Goal: Task Accomplishment & Management: Manage account settings

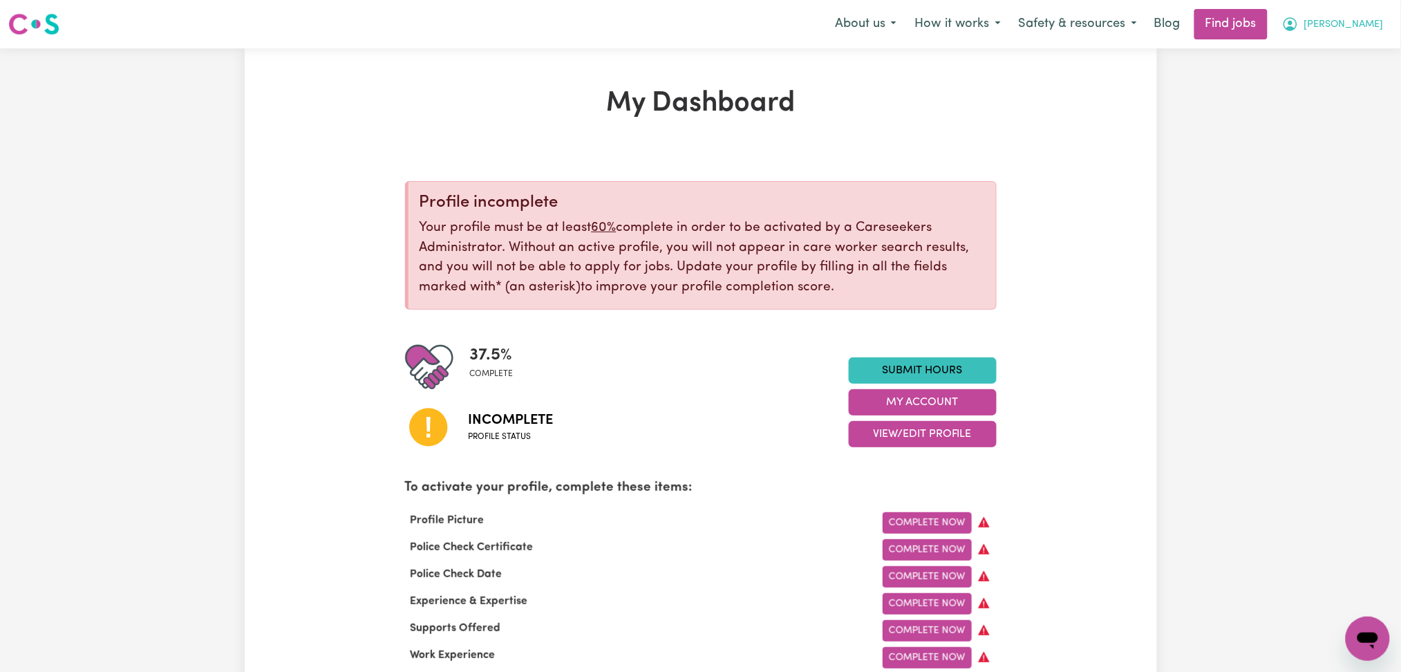
click at [1363, 37] on button "[PERSON_NAME]" at bounding box center [1333, 24] width 120 height 29
click at [1333, 97] on link "Logout" at bounding box center [1337, 106] width 109 height 26
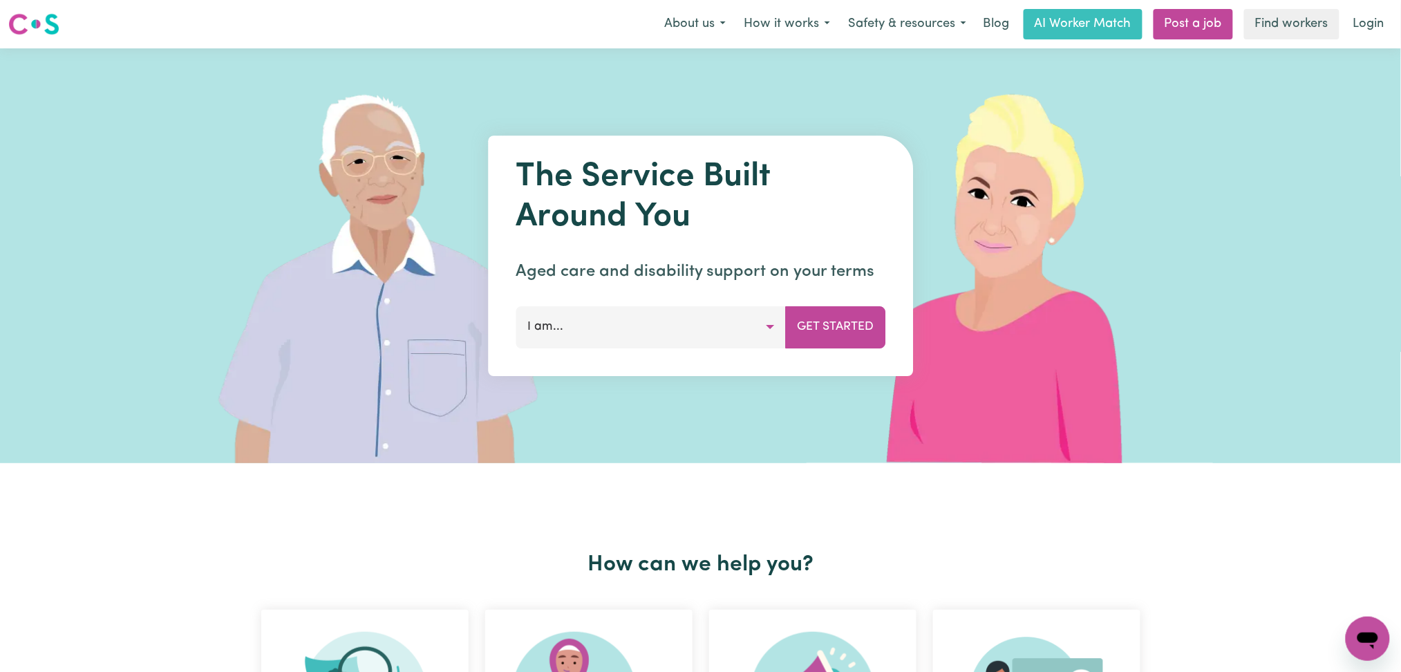
click at [1374, 23] on link "Login" at bounding box center [1369, 24] width 48 height 30
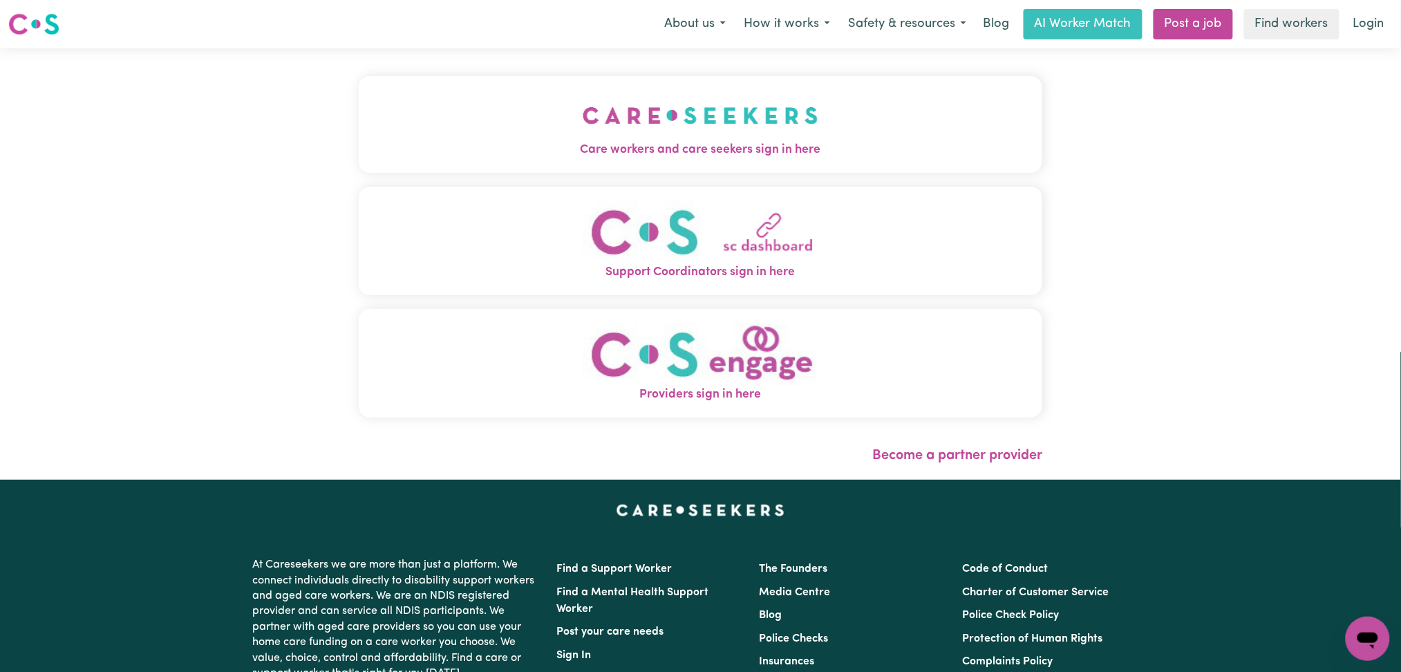
click at [715, 135] on button "Care workers and care seekers sign in here" at bounding box center [701, 124] width 684 height 97
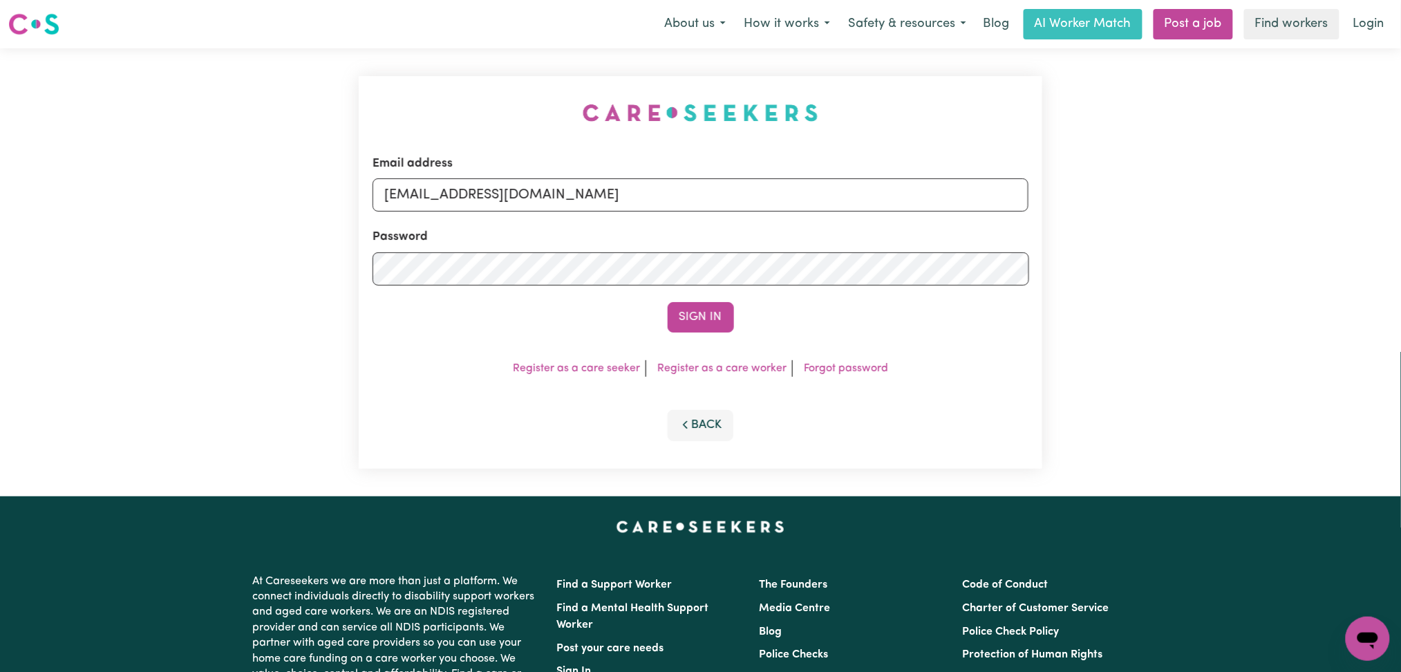
click at [446, 102] on div "Email address [EMAIL_ADDRESS][DOMAIN_NAME] Password Sign In Register as a care …" at bounding box center [700, 272] width 701 height 448
drag, startPoint x: 467, startPoint y: 189, endPoint x: 476, endPoint y: 208, distance: 21.1
click at [469, 198] on input "[EMAIL_ADDRESS][DOMAIN_NAME]" at bounding box center [701, 194] width 657 height 33
drag, startPoint x: 457, startPoint y: 188, endPoint x: 817, endPoint y: 226, distance: 362.2
click at [817, 226] on form "Email address Superuser~[EMAIL_ADDRESS][DOMAIN_NAME] Password Sign In" at bounding box center [701, 244] width 657 height 178
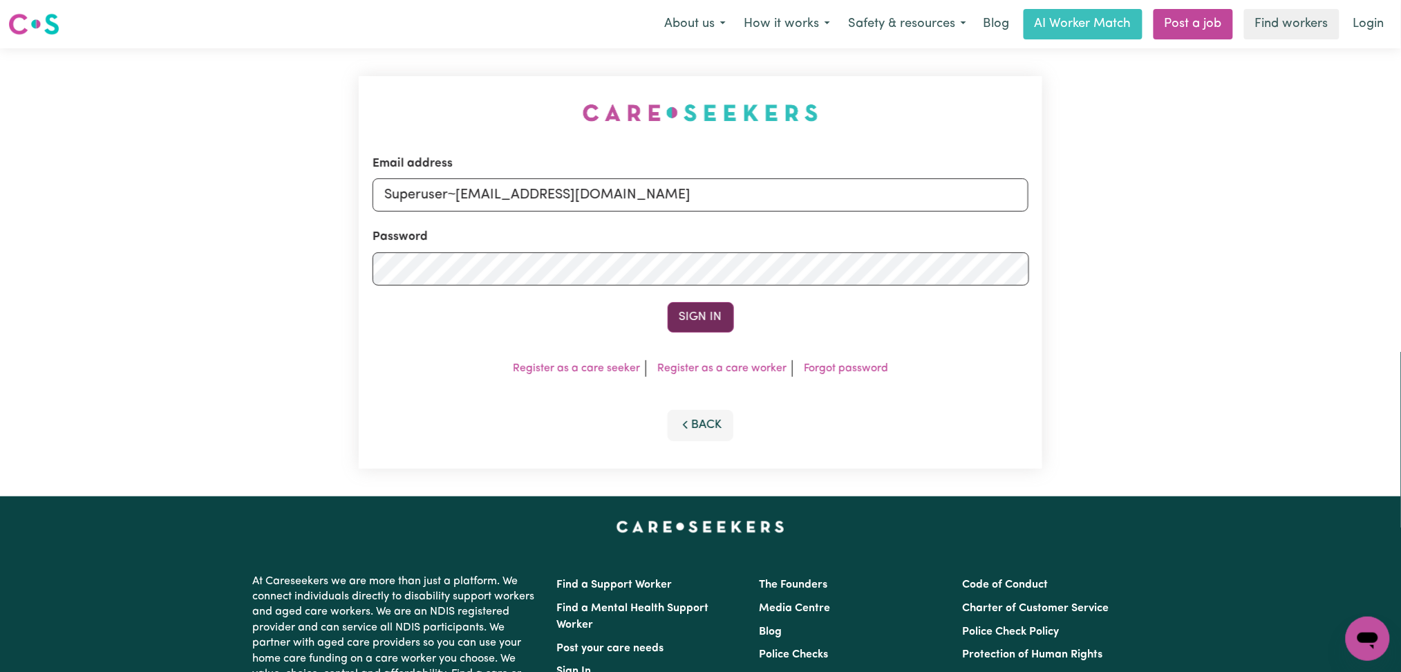
type input "Superuser~[EMAIL_ADDRESS][DOMAIN_NAME]"
click at [700, 317] on button "Sign In" at bounding box center [701, 317] width 66 height 30
